Goal: Find specific page/section: Find specific page/section

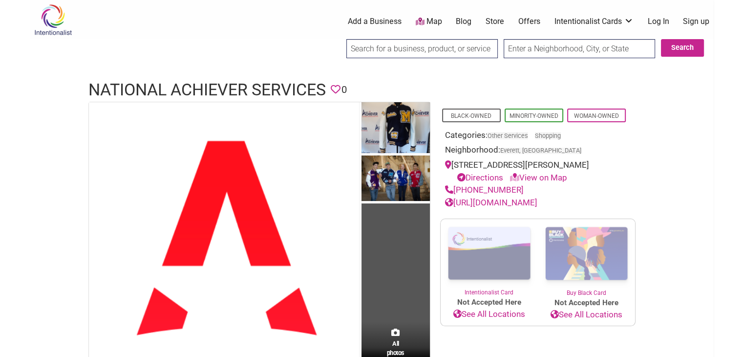
click at [395, 48] on input "search" at bounding box center [421, 48] width 151 height 19
click at [488, 22] on link "Store" at bounding box center [495, 21] width 19 height 11
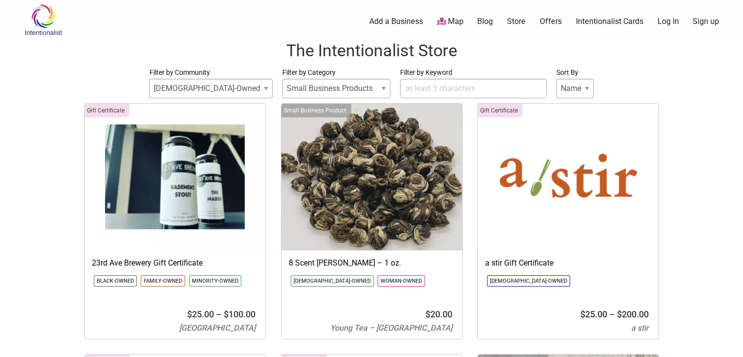
select select
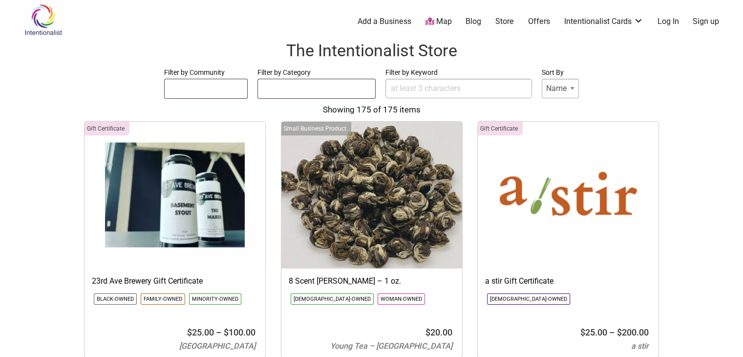
click at [49, 12] on img at bounding box center [43, 20] width 46 height 32
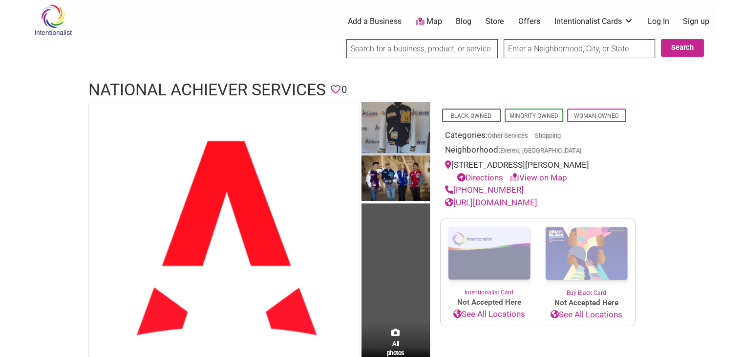
click at [412, 122] on img at bounding box center [395, 129] width 68 height 54
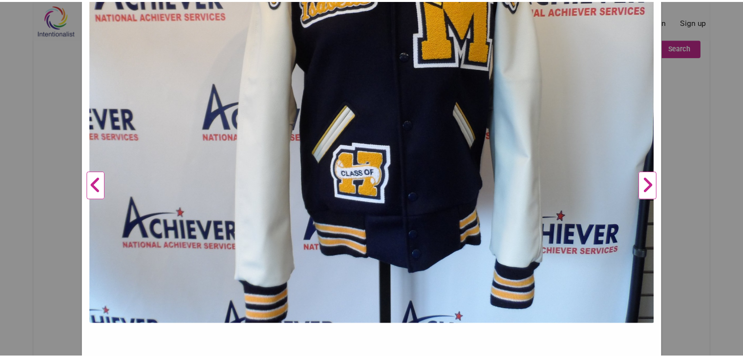
scroll to position [208, 0]
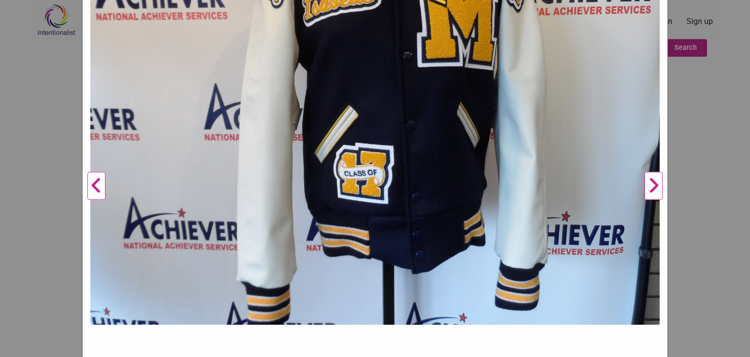
click at [702, 261] on div "National Achiever Services Previous Next 1 2 3 ×" at bounding box center [375, 178] width 750 height 357
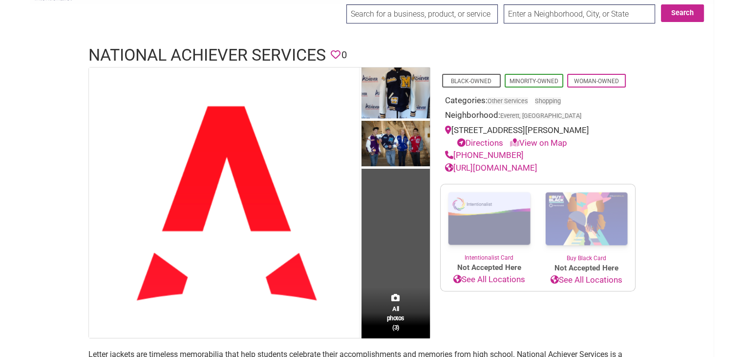
scroll to position [0, 0]
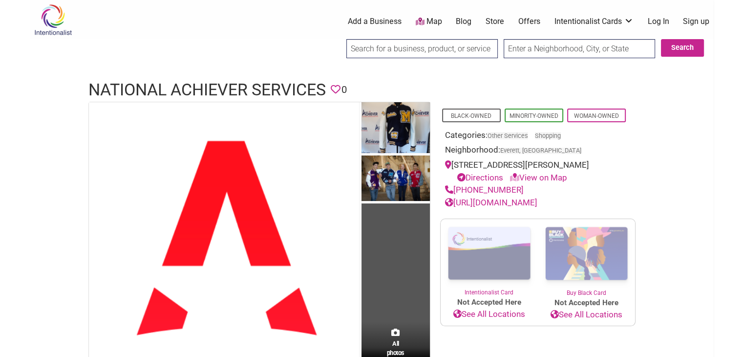
click at [416, 45] on input "search" at bounding box center [421, 48] width 151 height 19
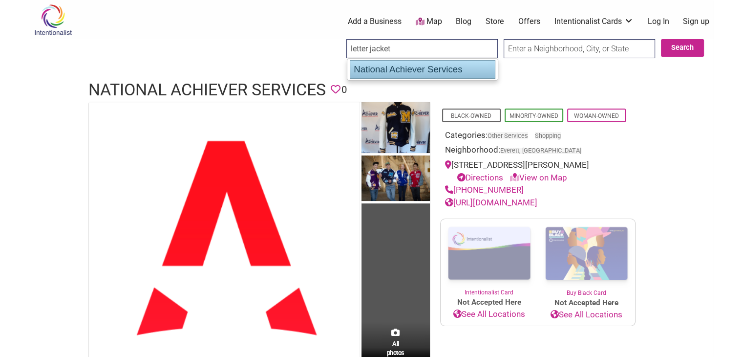
click at [406, 67] on div "National Achiever Services" at bounding box center [423, 69] width 146 height 19
type input "National Achiever Services"
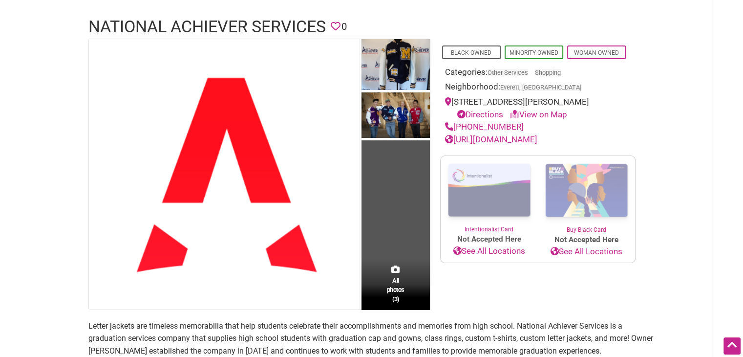
scroll to position [63, 0]
